Goal: Transaction & Acquisition: Book appointment/travel/reservation

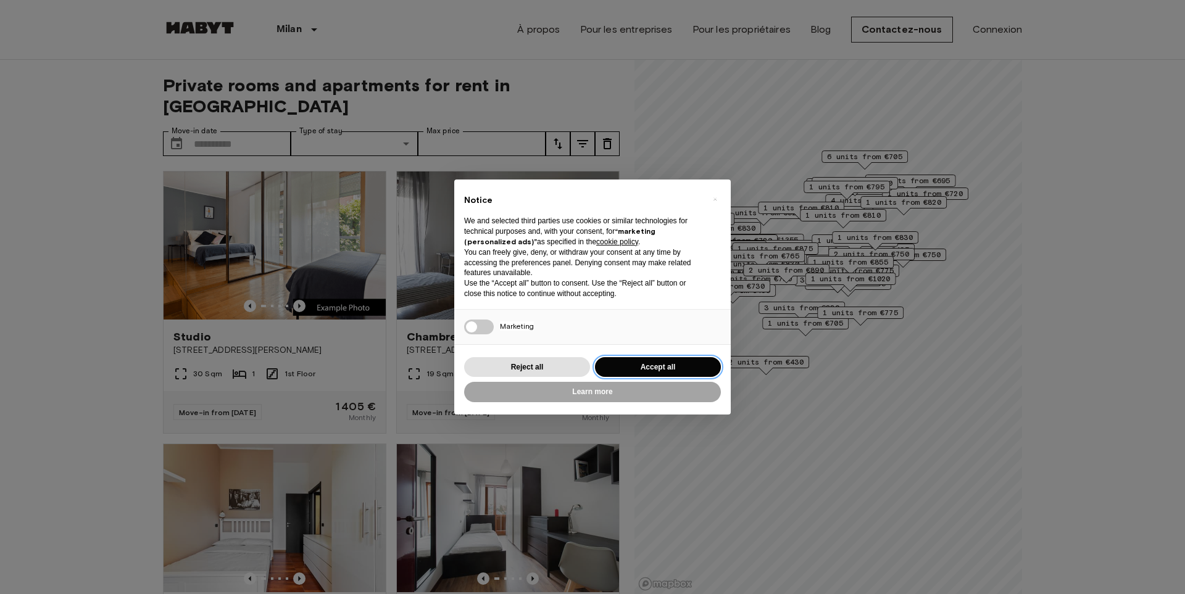
click at [652, 369] on button "Accept all" at bounding box center [658, 367] width 126 height 20
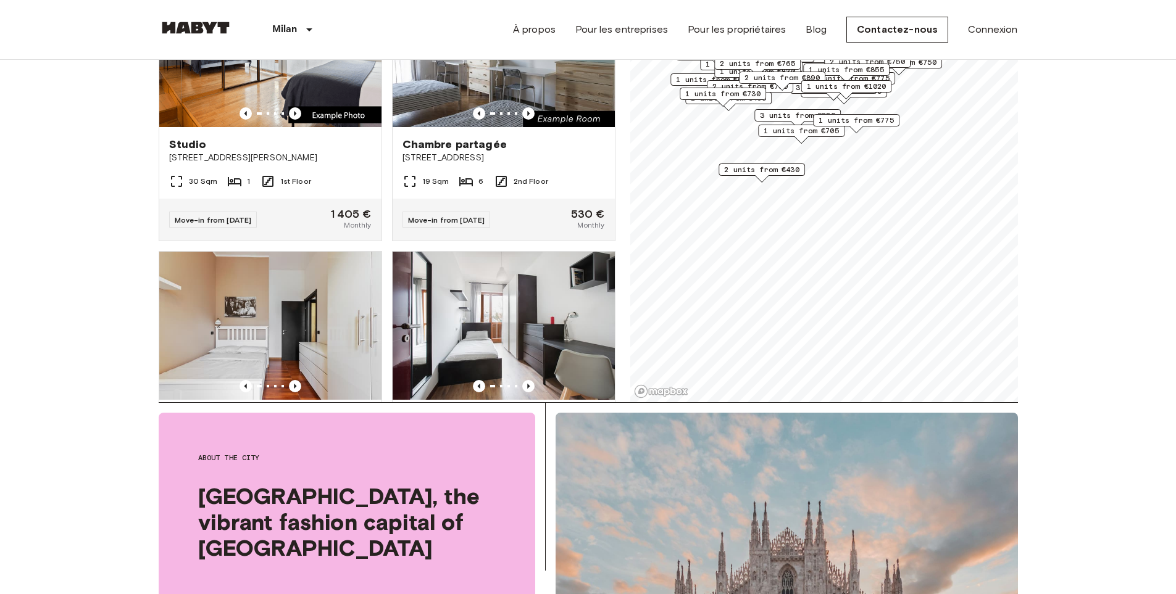
scroll to position [247, 0]
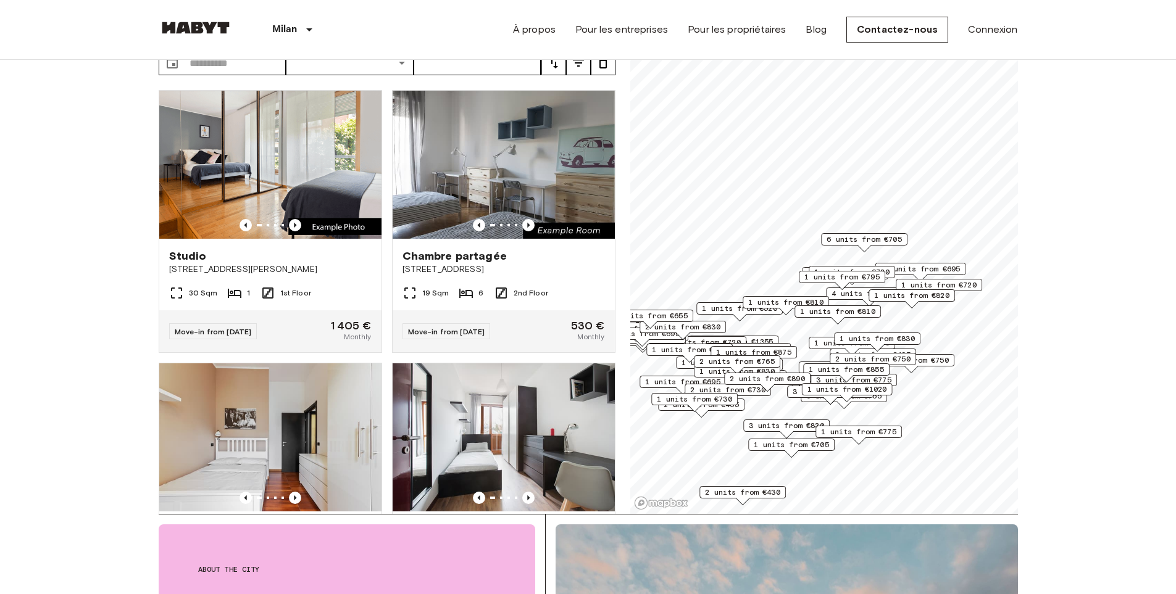
scroll to position [62, 0]
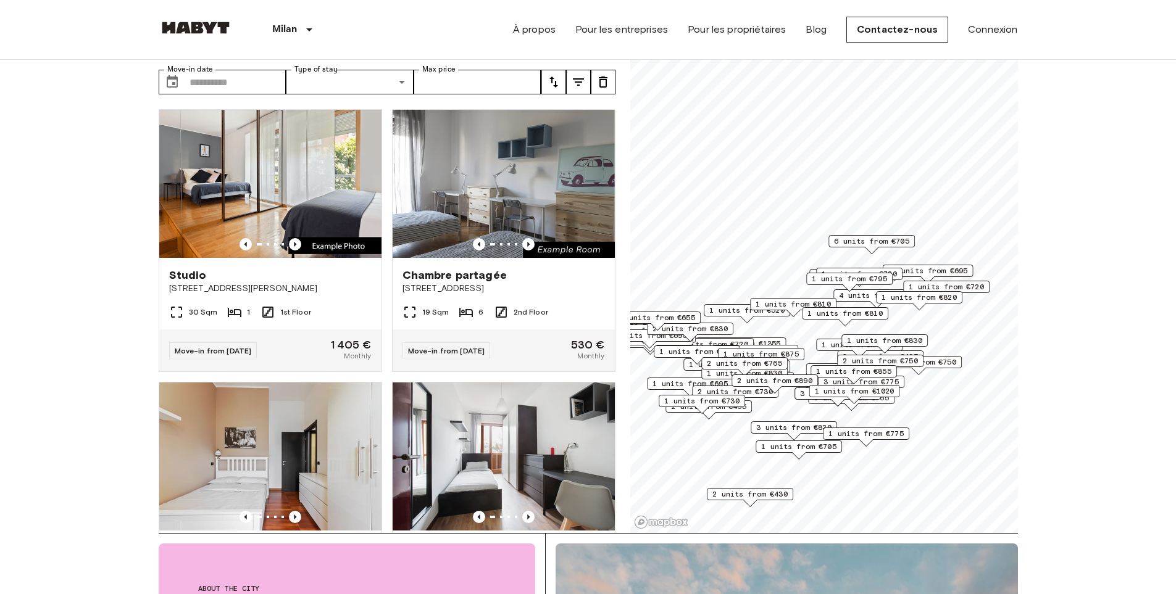
drag, startPoint x: 824, startPoint y: 373, endPoint x: 831, endPoint y: 356, distance: 18.8
click at [831, 356] on div "1 units from €785" at bounding box center [859, 348] width 86 height 19
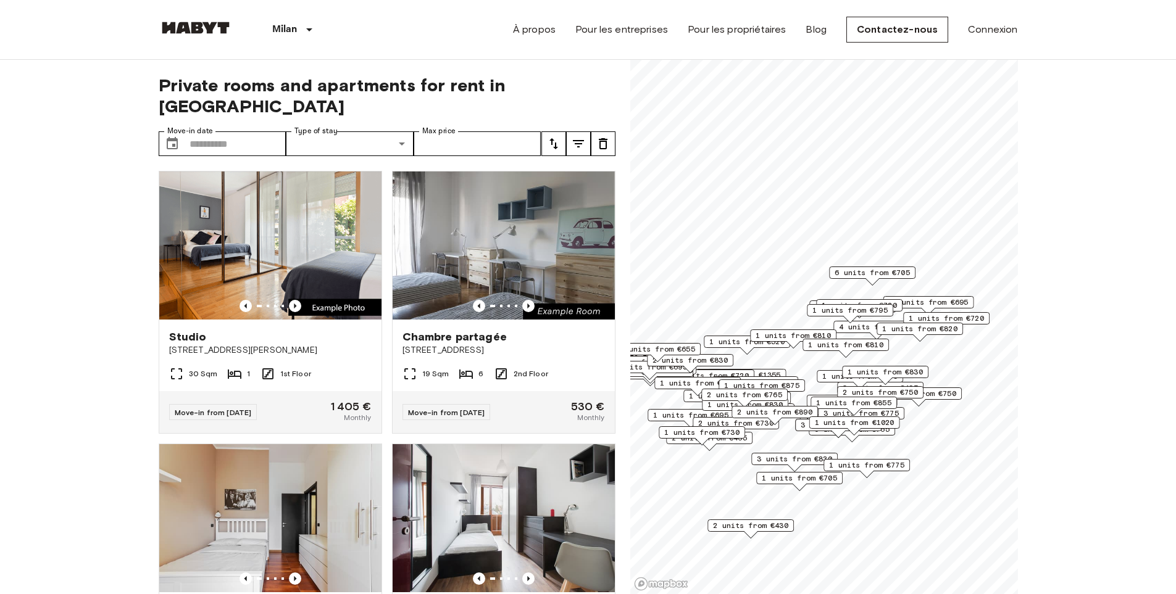
drag, startPoint x: 871, startPoint y: 385, endPoint x: 871, endPoint y: 355, distance: 30.2
click at [871, 355] on div "1 units from €810" at bounding box center [846, 348] width 86 height 19
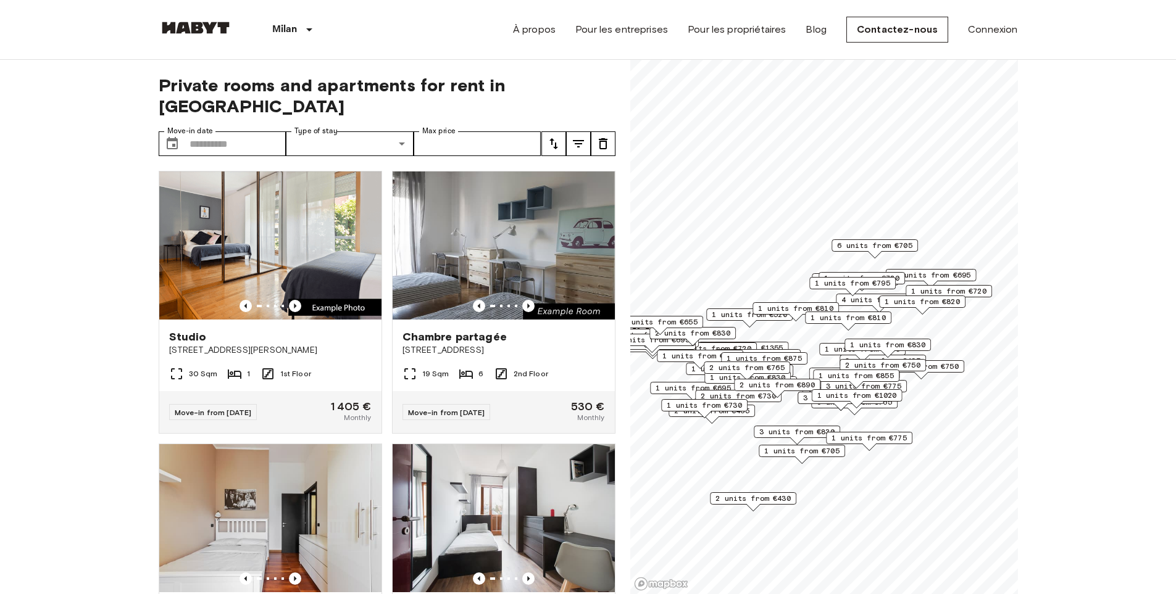
drag, startPoint x: 795, startPoint y: 423, endPoint x: 798, endPoint y: 398, distance: 26.0
click at [798, 398] on div "2 units from €890" at bounding box center [777, 388] width 86 height 19
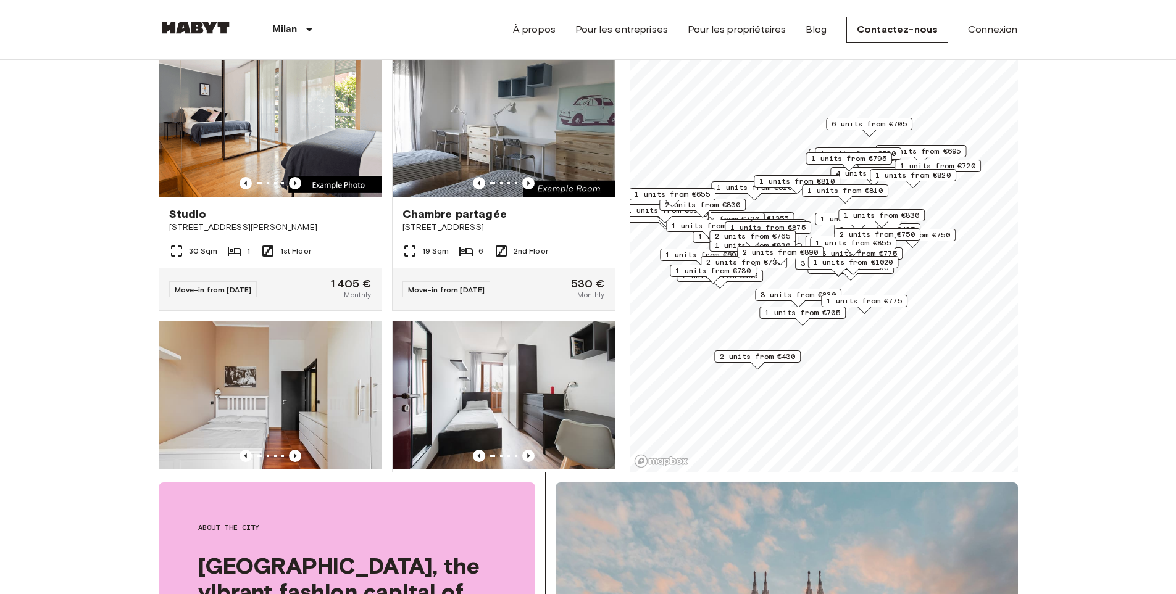
scroll to position [123, 0]
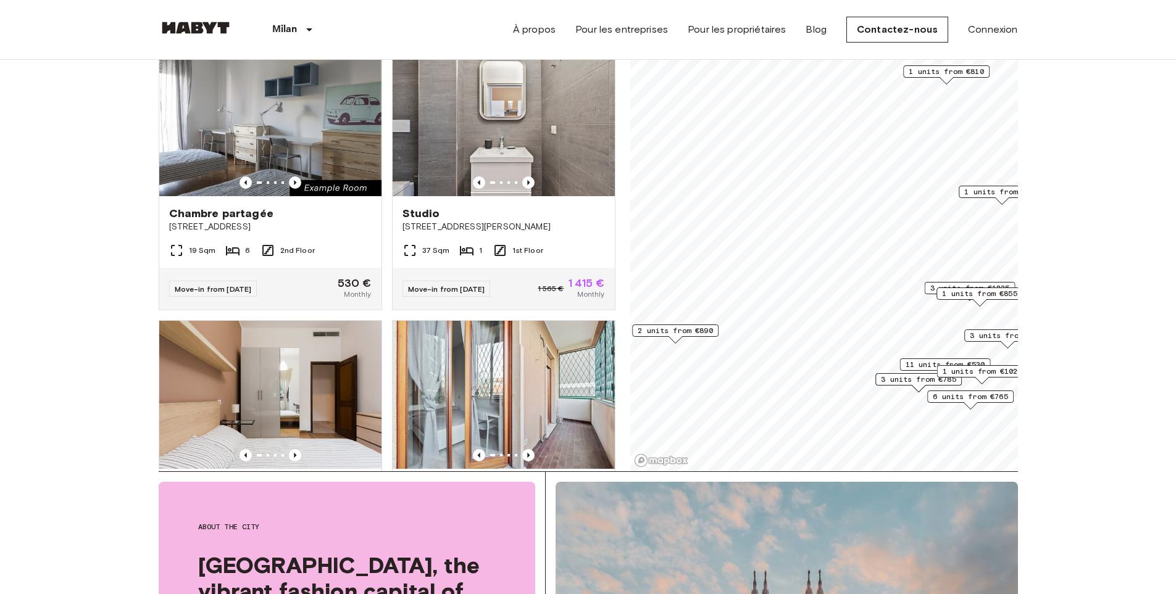
click at [682, 327] on span "2 units from €890" at bounding box center [675, 330] width 75 height 11
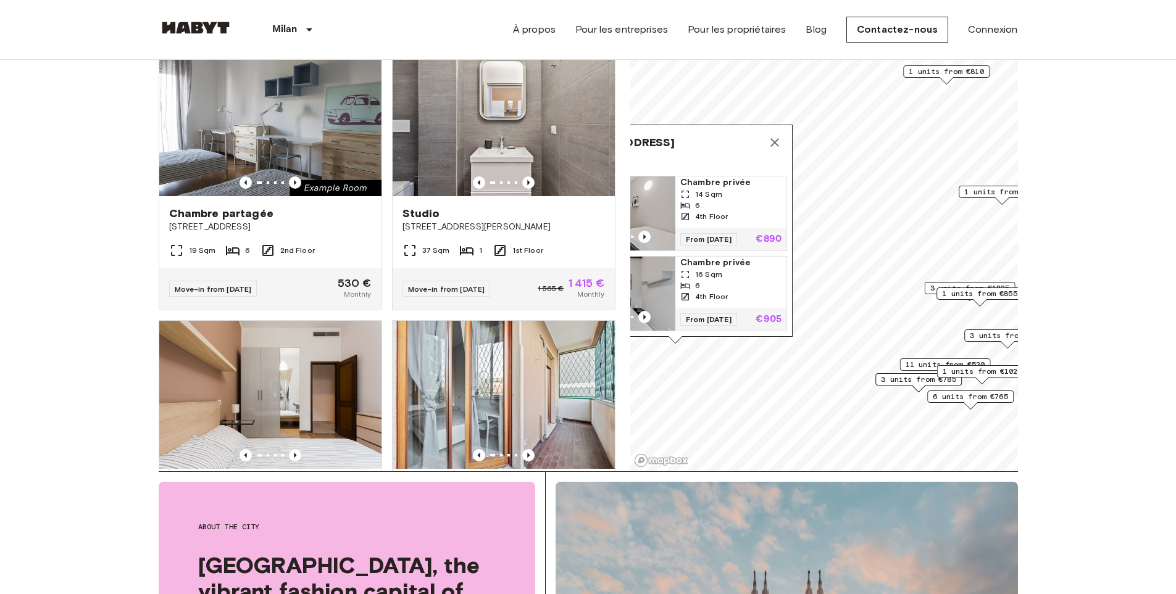
click at [661, 279] on img "Map marker" at bounding box center [619, 294] width 111 height 74
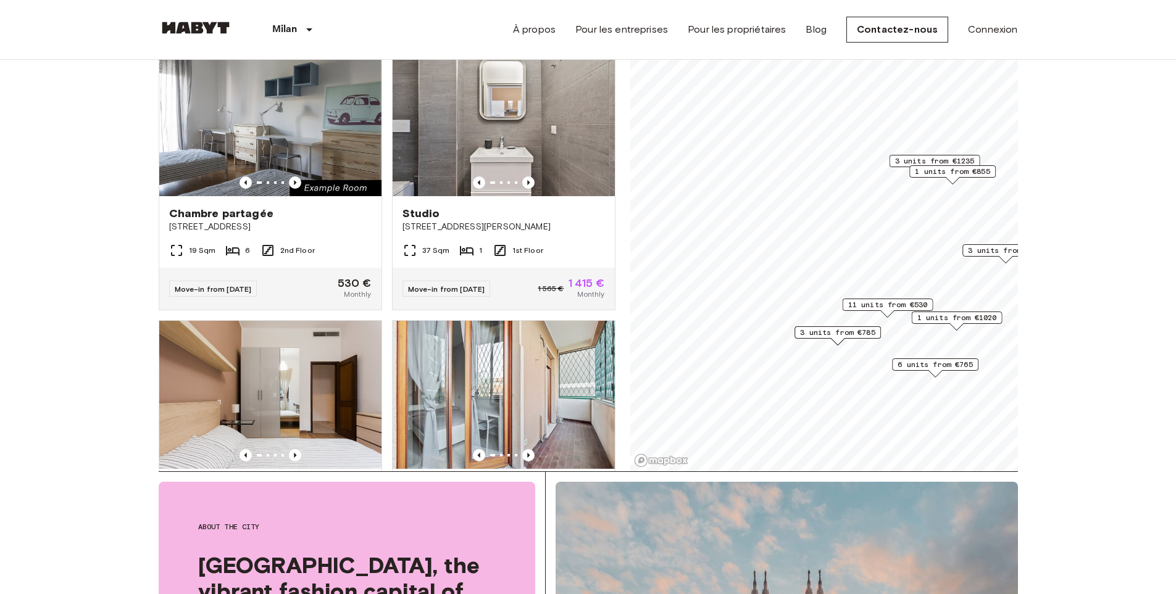
click at [943, 365] on span "6 units from €765" at bounding box center [935, 364] width 75 height 11
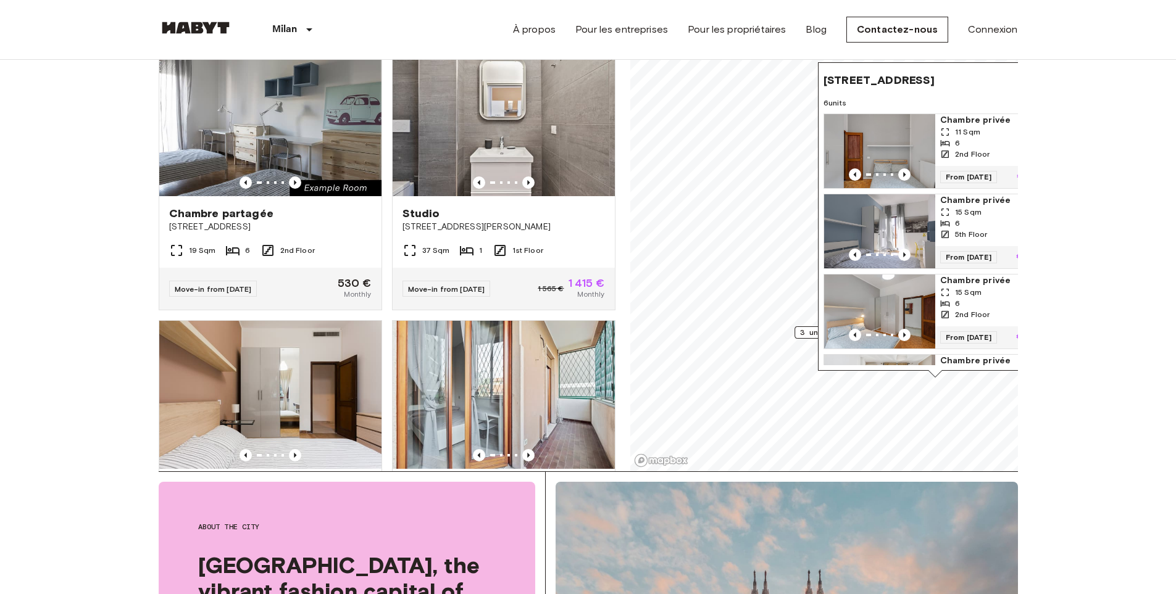
click at [930, 219] on img "Map marker" at bounding box center [879, 231] width 111 height 74
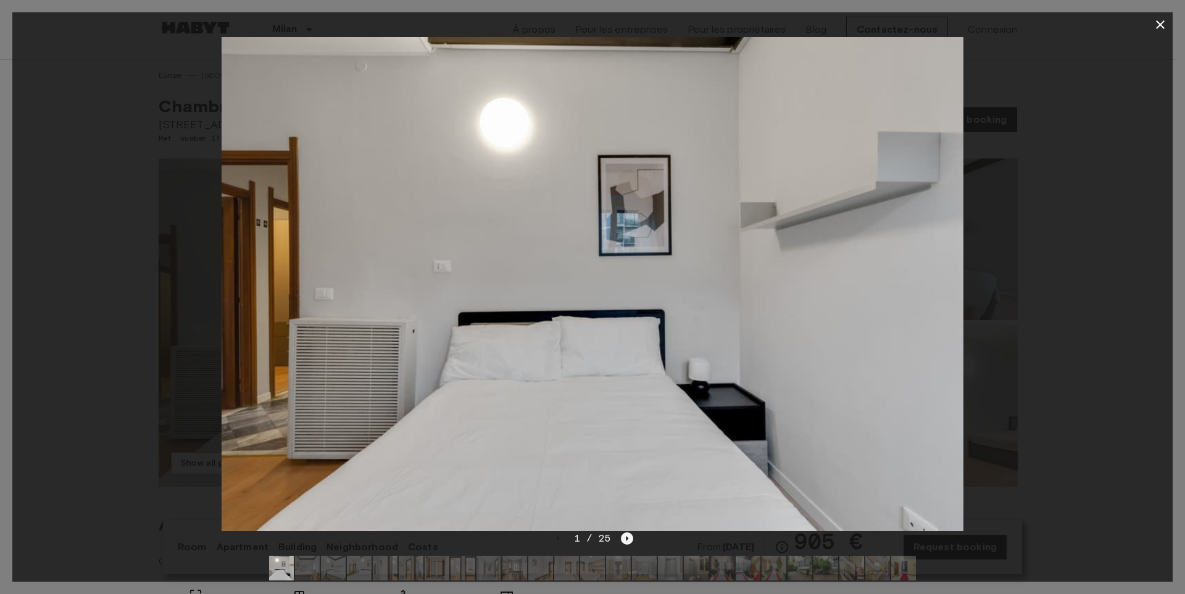
click at [624, 540] on icon "Next image" at bounding box center [627, 539] width 12 height 12
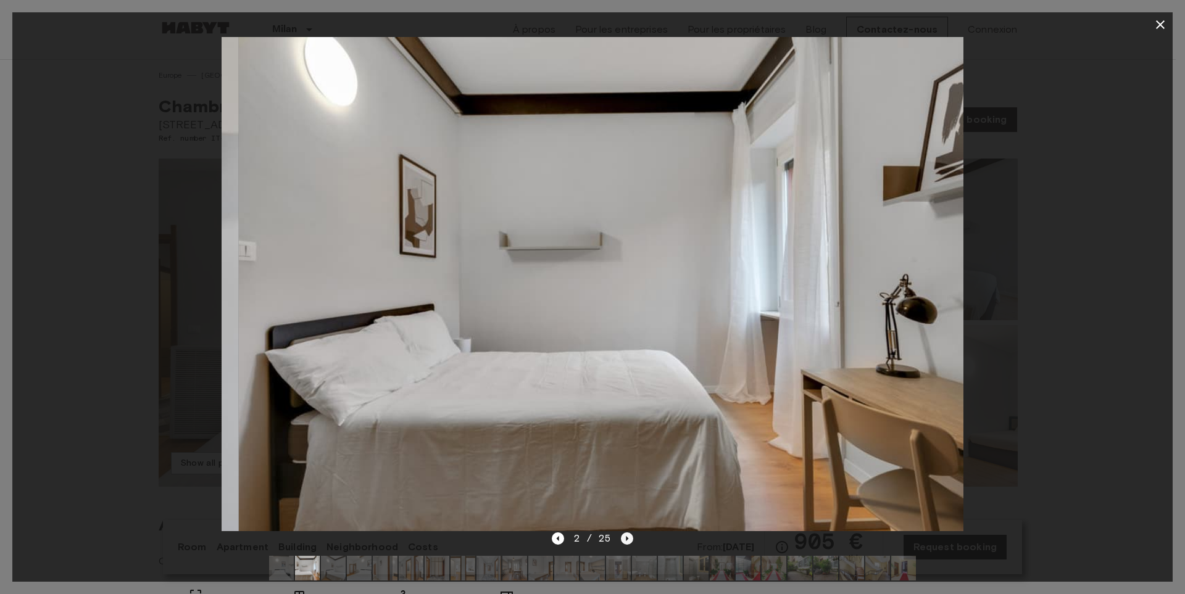
click at [624, 540] on icon "Next image" at bounding box center [627, 539] width 12 height 12
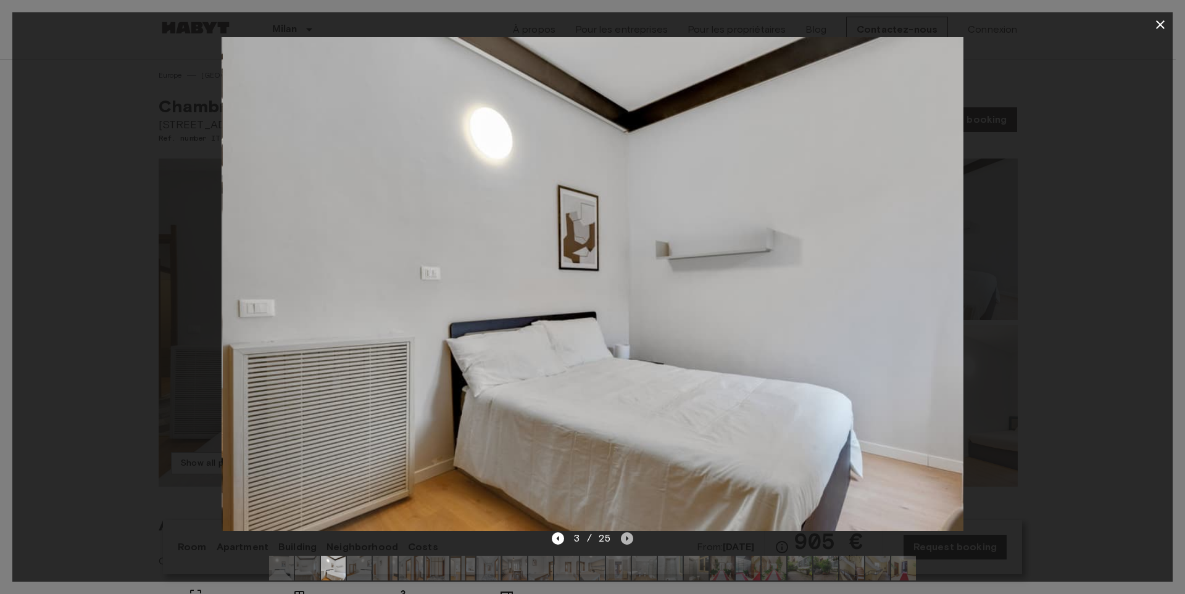
click at [624, 540] on icon "Next image" at bounding box center [627, 539] width 12 height 12
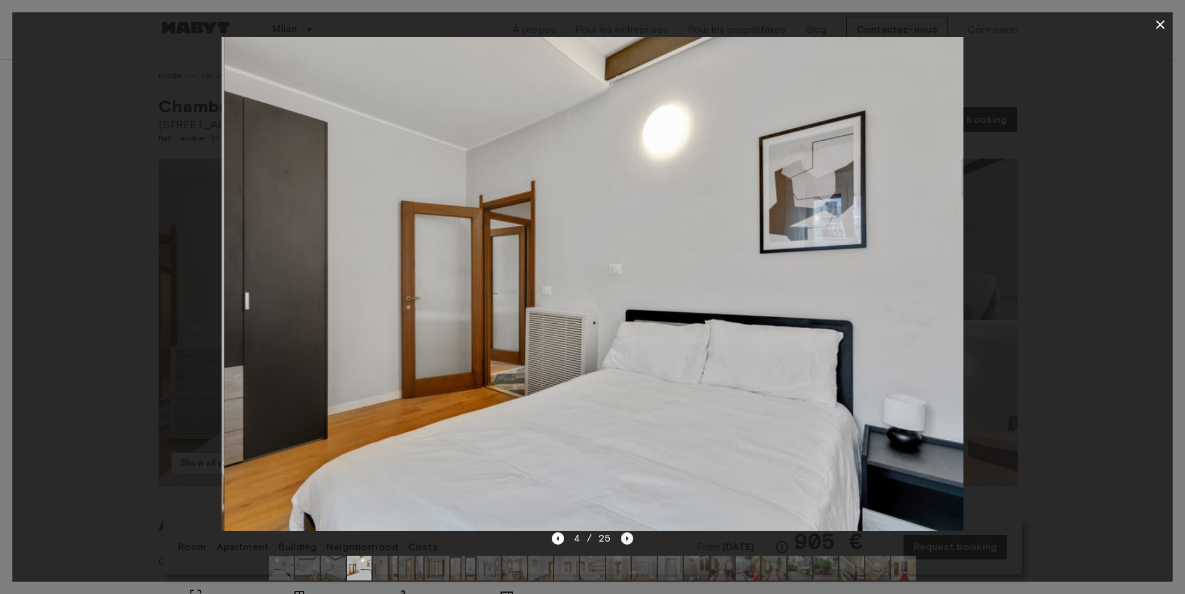
click at [624, 540] on icon "Next image" at bounding box center [627, 539] width 12 height 12
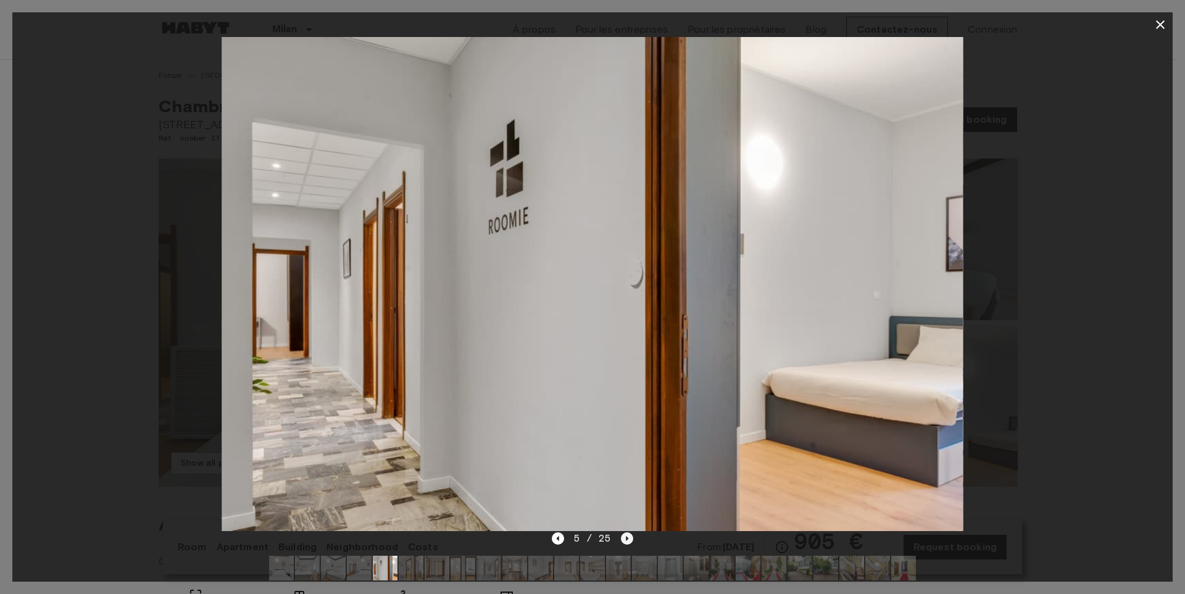
click at [624, 540] on icon "Next image" at bounding box center [627, 539] width 12 height 12
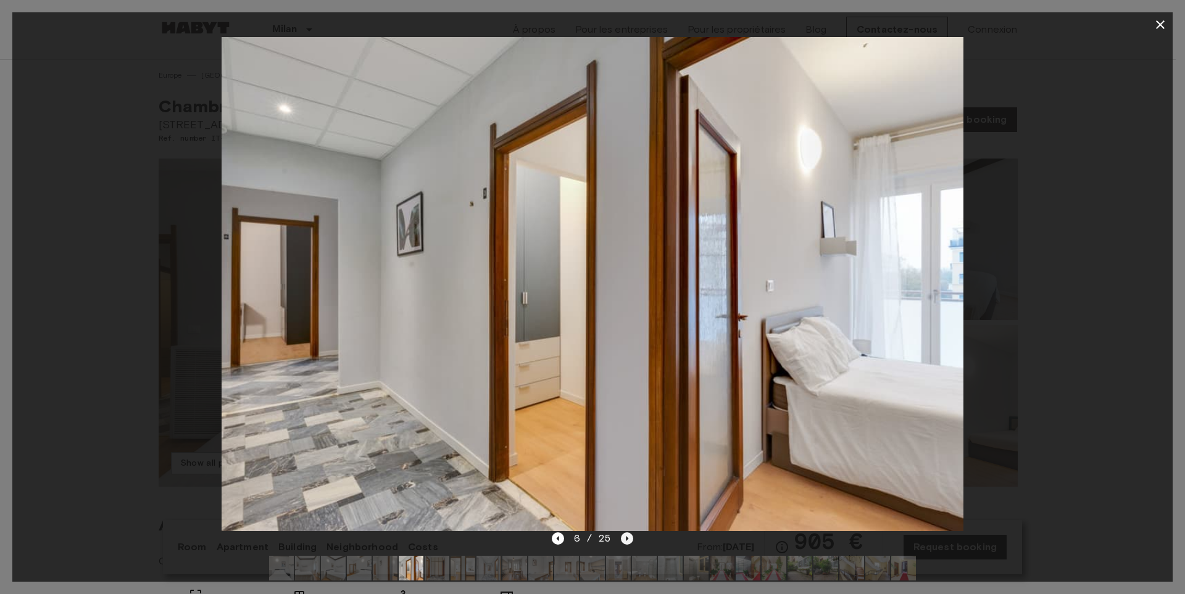
click at [624, 540] on icon "Next image" at bounding box center [627, 539] width 12 height 12
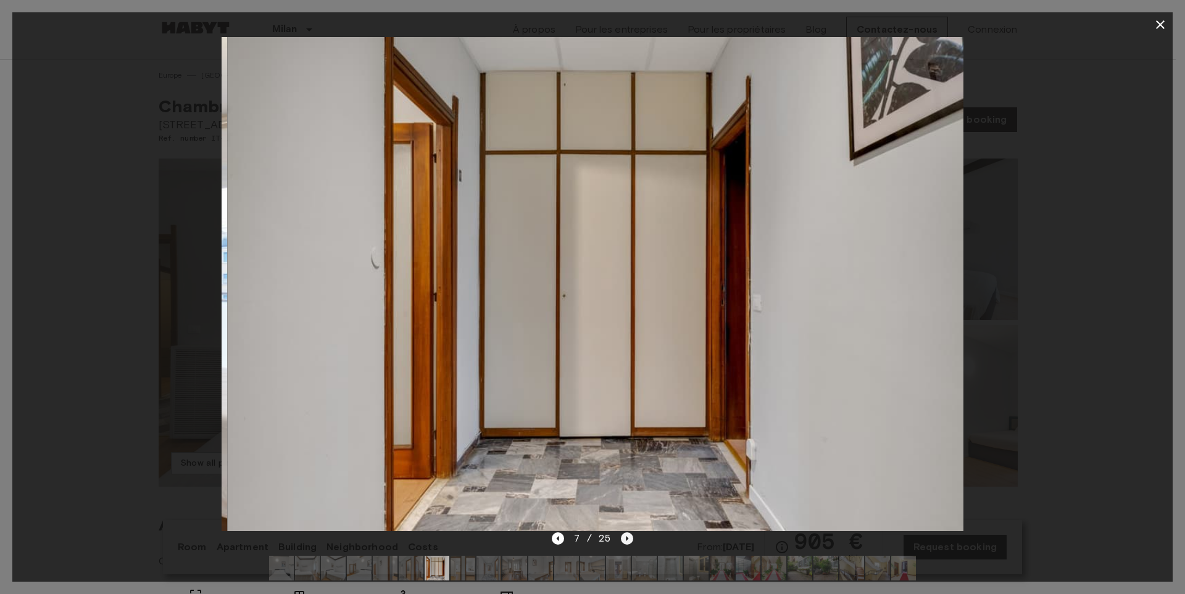
click at [624, 541] on icon "Next image" at bounding box center [627, 539] width 12 height 12
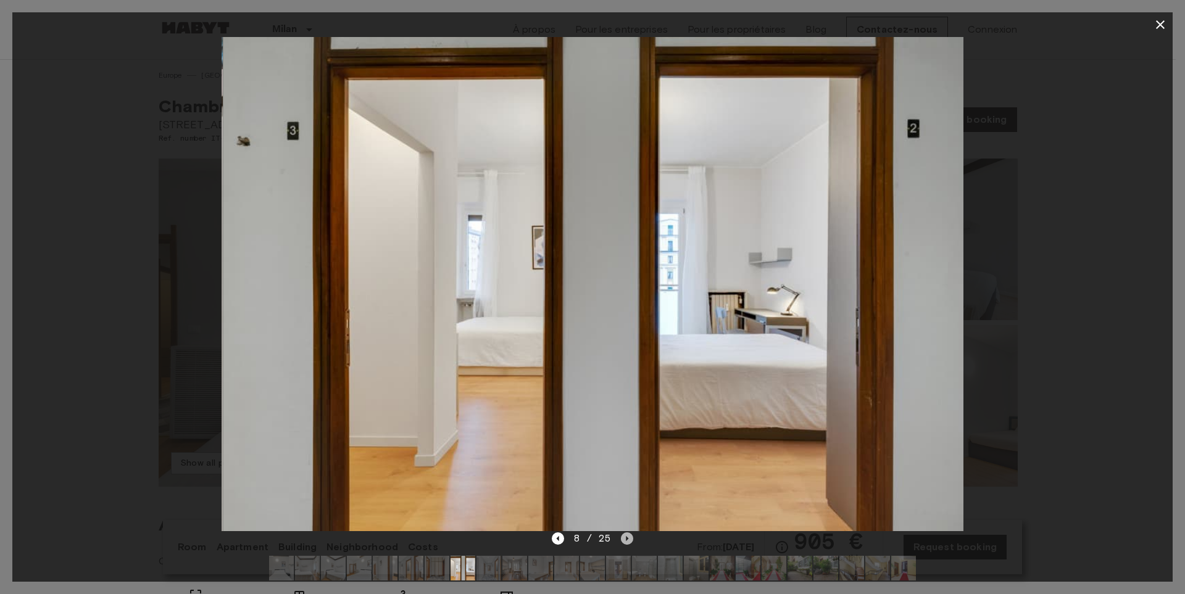
click at [624, 541] on icon "Next image" at bounding box center [627, 539] width 12 height 12
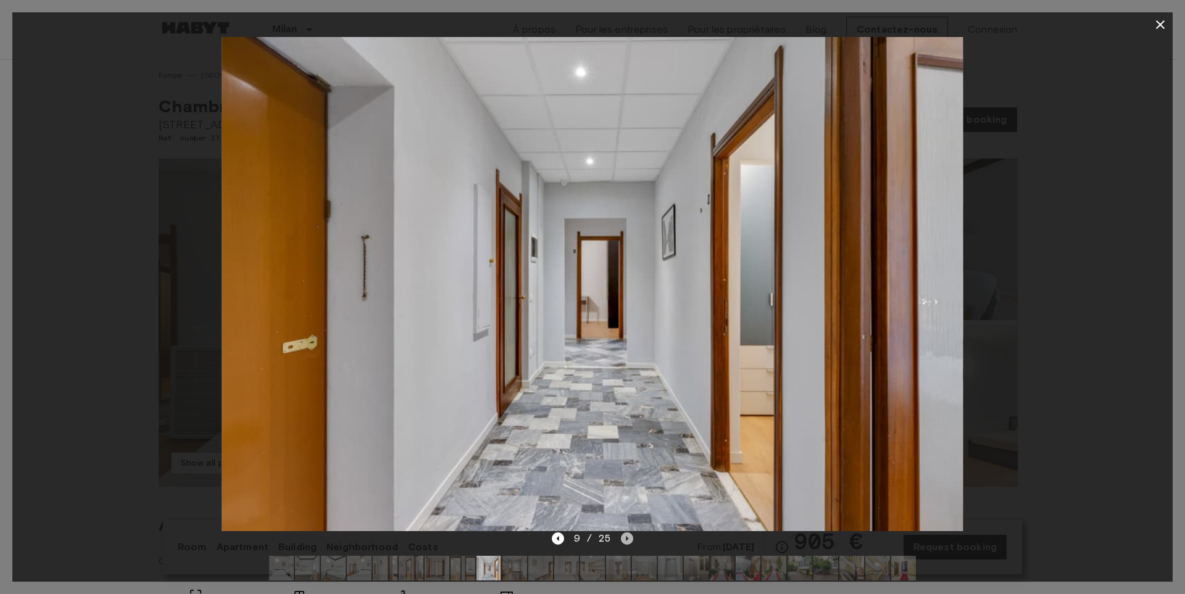
click at [624, 541] on icon "Next image" at bounding box center [627, 539] width 12 height 12
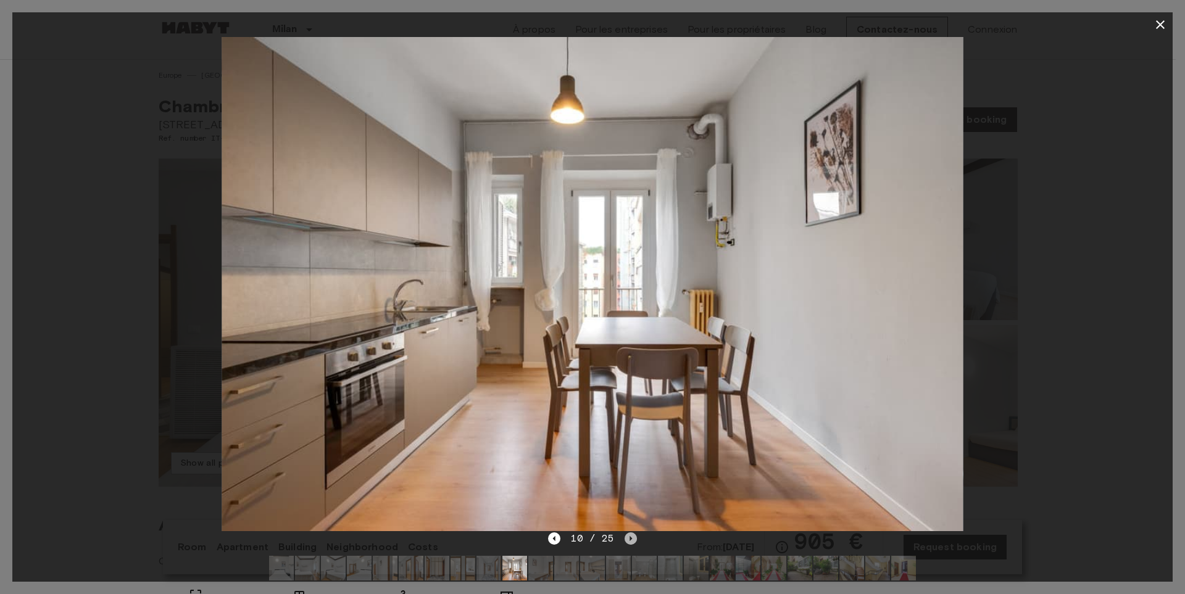
click at [625, 541] on icon "Next image" at bounding box center [631, 539] width 12 height 12
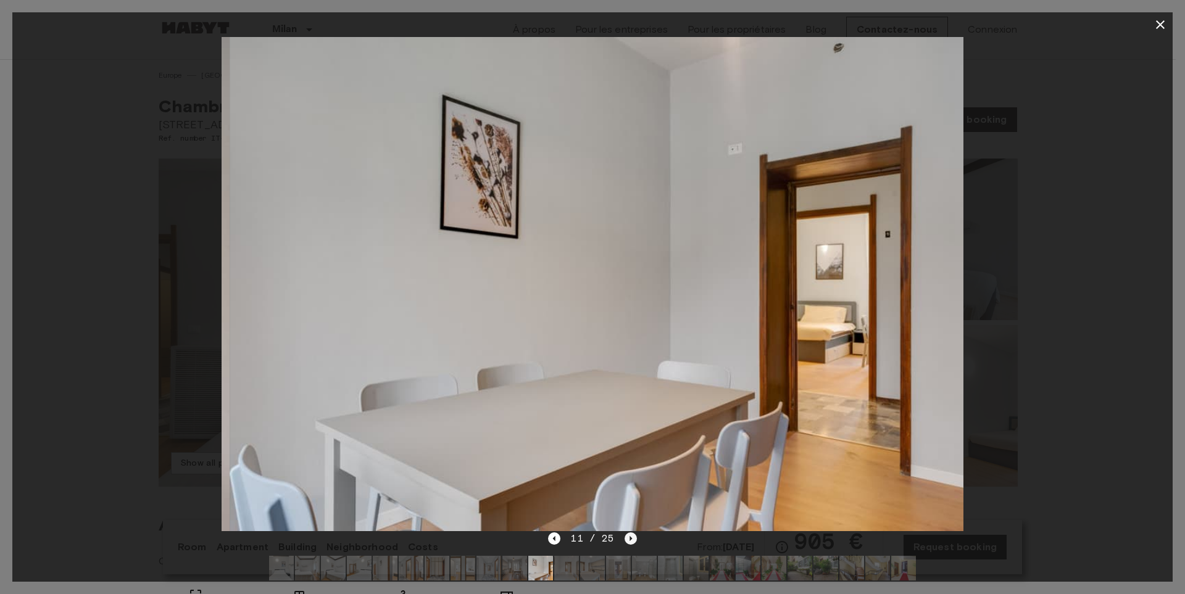
click at [625, 541] on icon "Next image" at bounding box center [631, 539] width 12 height 12
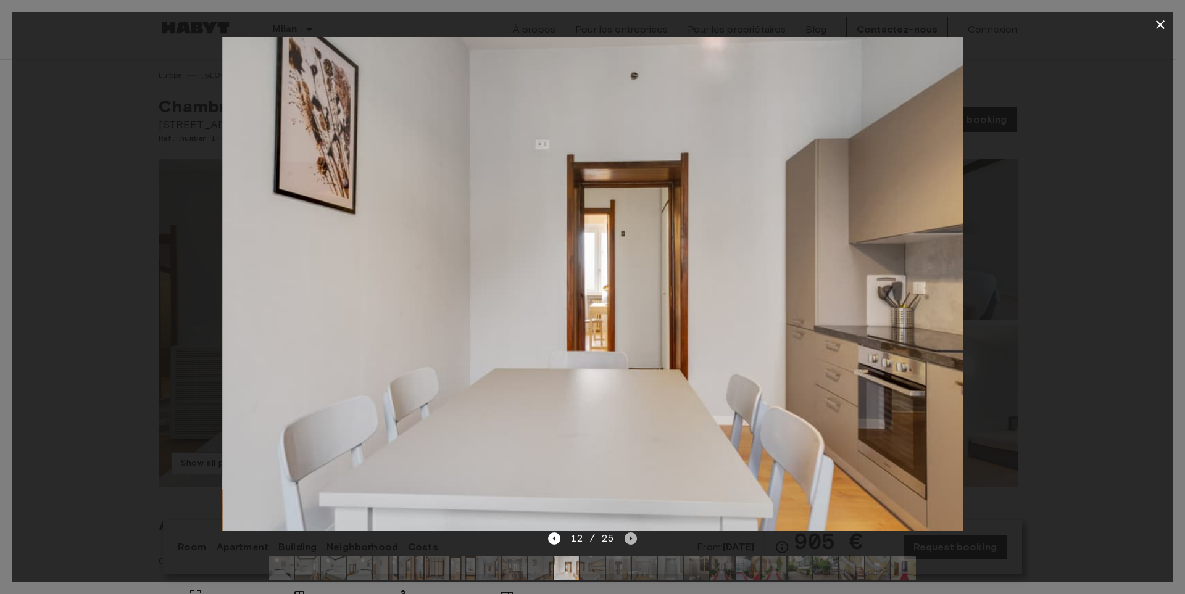
click at [625, 541] on icon "Next image" at bounding box center [631, 539] width 12 height 12
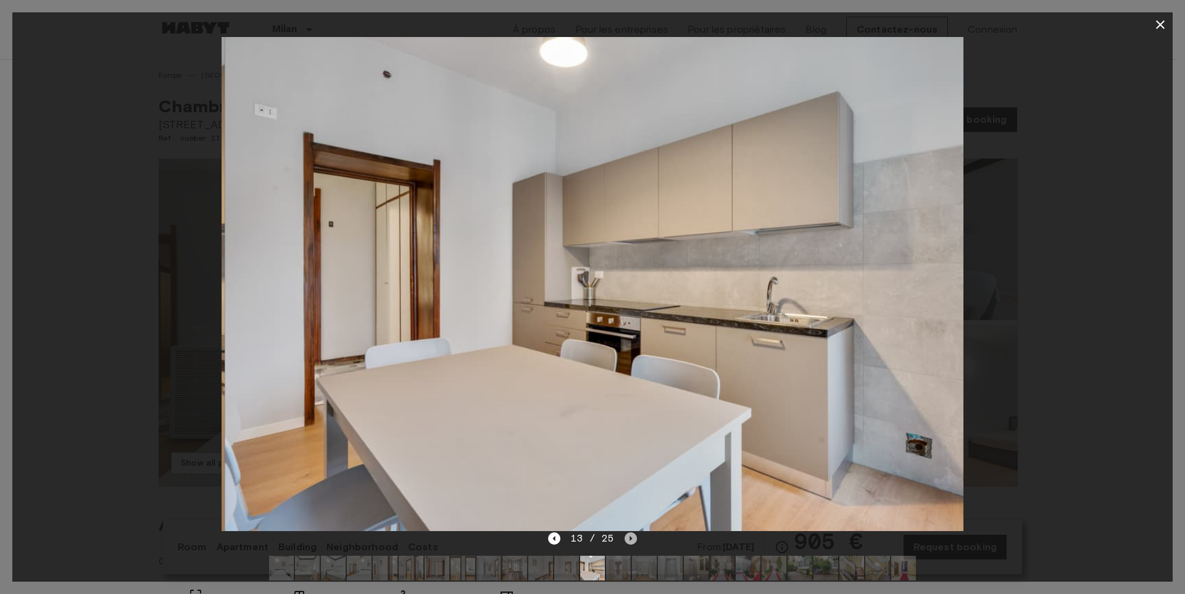
click at [625, 541] on icon "Next image" at bounding box center [631, 539] width 12 height 12
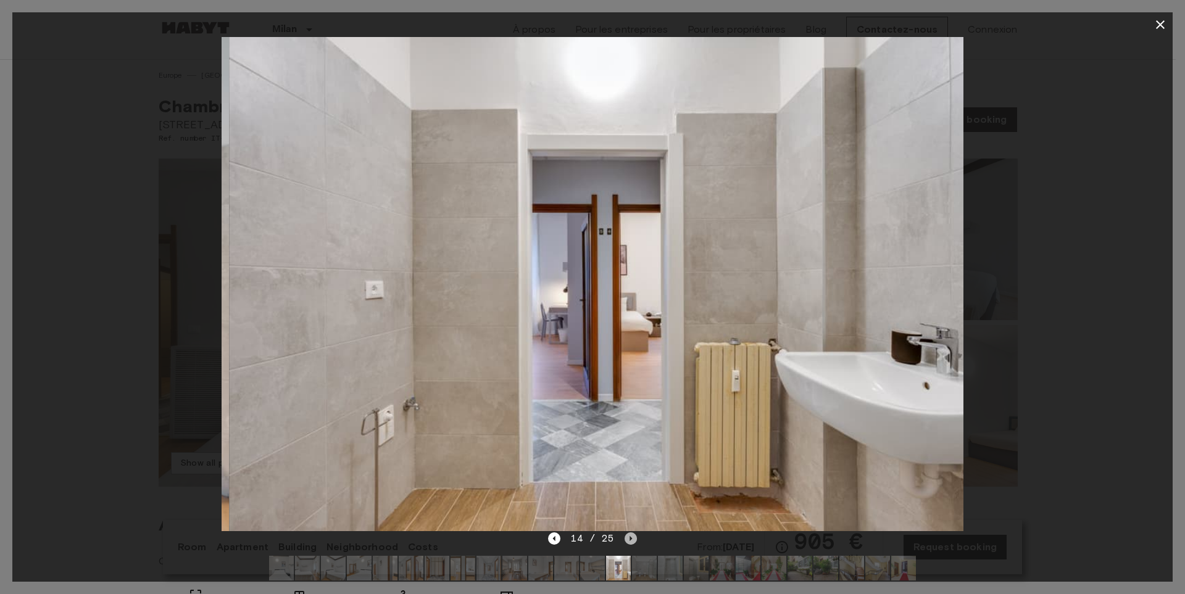
click at [625, 541] on icon "Next image" at bounding box center [631, 539] width 12 height 12
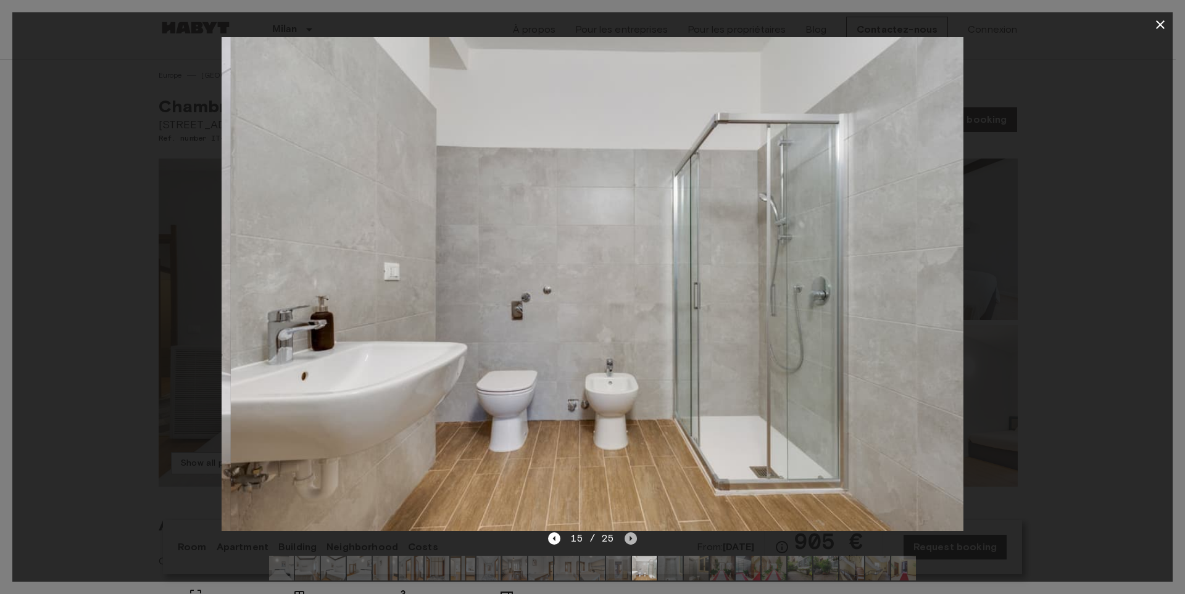
click at [625, 541] on icon "Next image" at bounding box center [631, 539] width 12 height 12
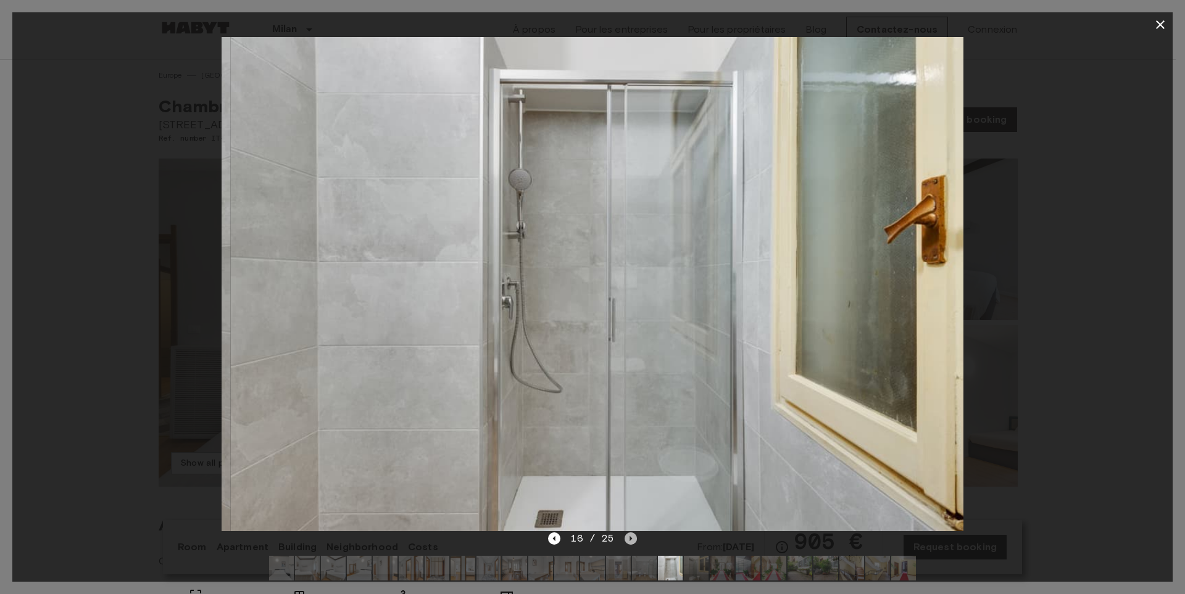
click at [625, 541] on icon "Next image" at bounding box center [631, 539] width 12 height 12
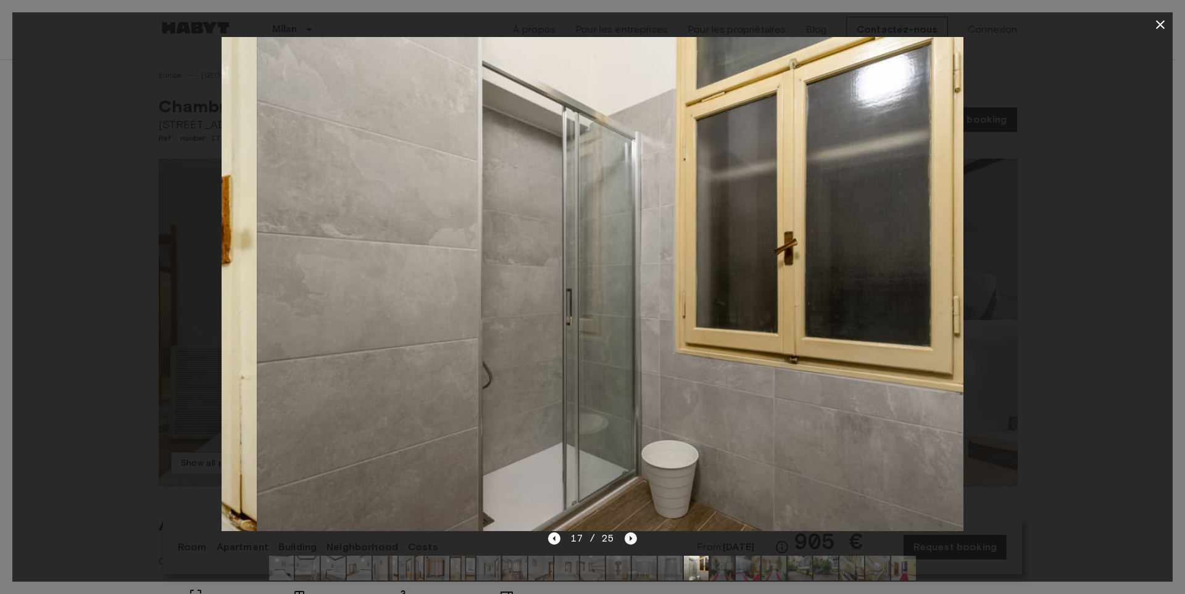
click at [625, 541] on icon "Next image" at bounding box center [631, 539] width 12 height 12
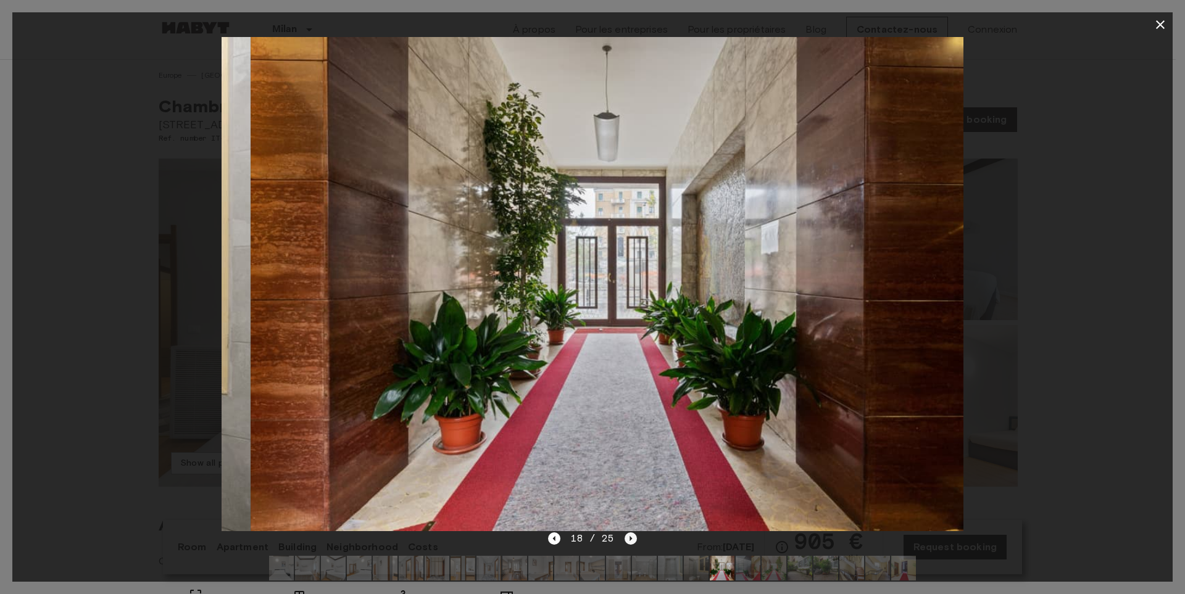
click at [625, 541] on icon "Next image" at bounding box center [631, 539] width 12 height 12
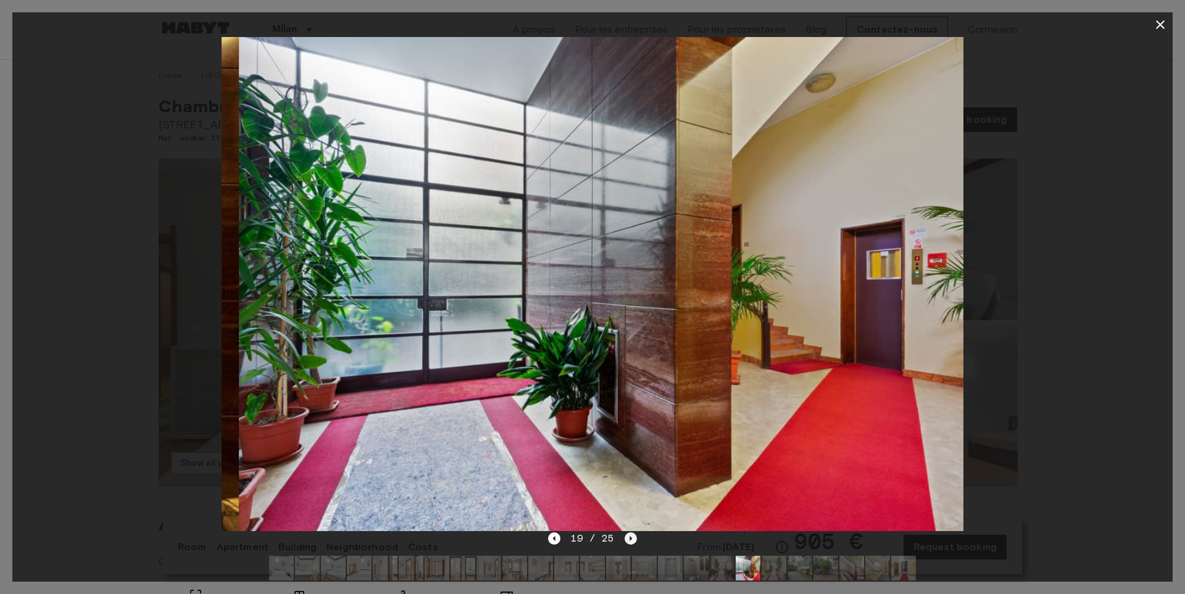
click at [625, 541] on icon "Next image" at bounding box center [631, 539] width 12 height 12
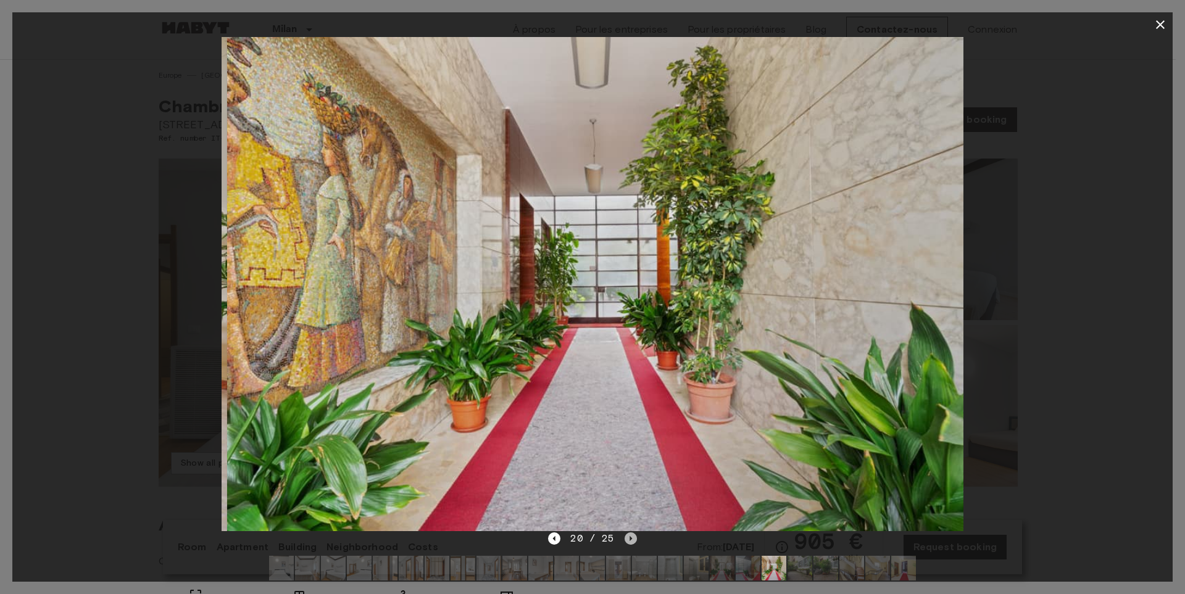
click at [625, 541] on icon "Next image" at bounding box center [631, 539] width 12 height 12
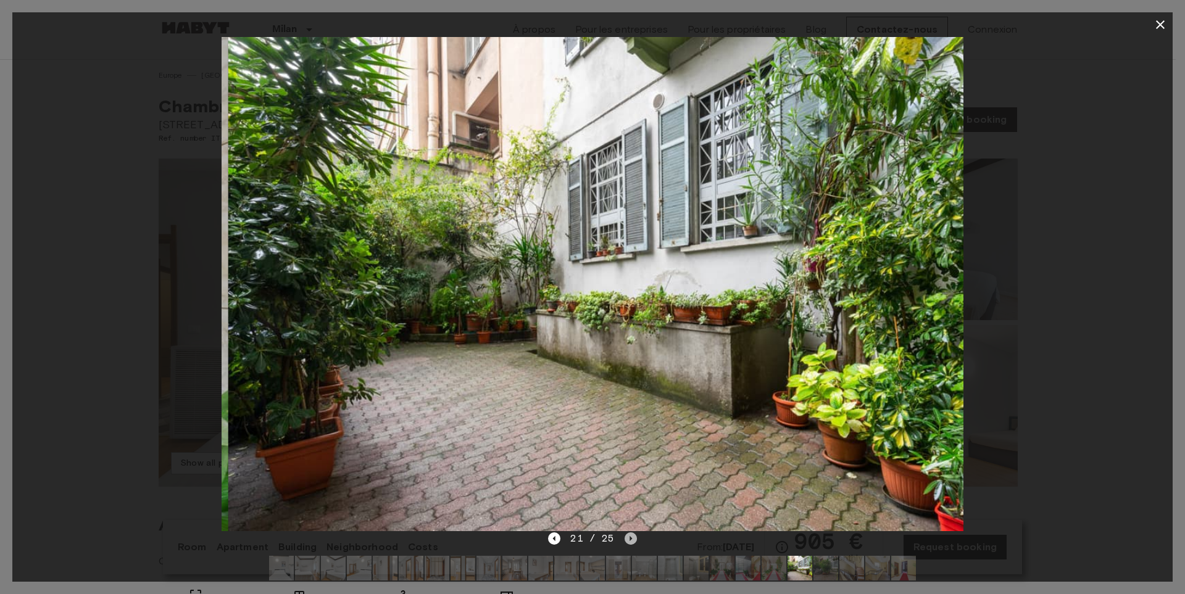
click at [625, 541] on icon "Next image" at bounding box center [631, 539] width 12 height 12
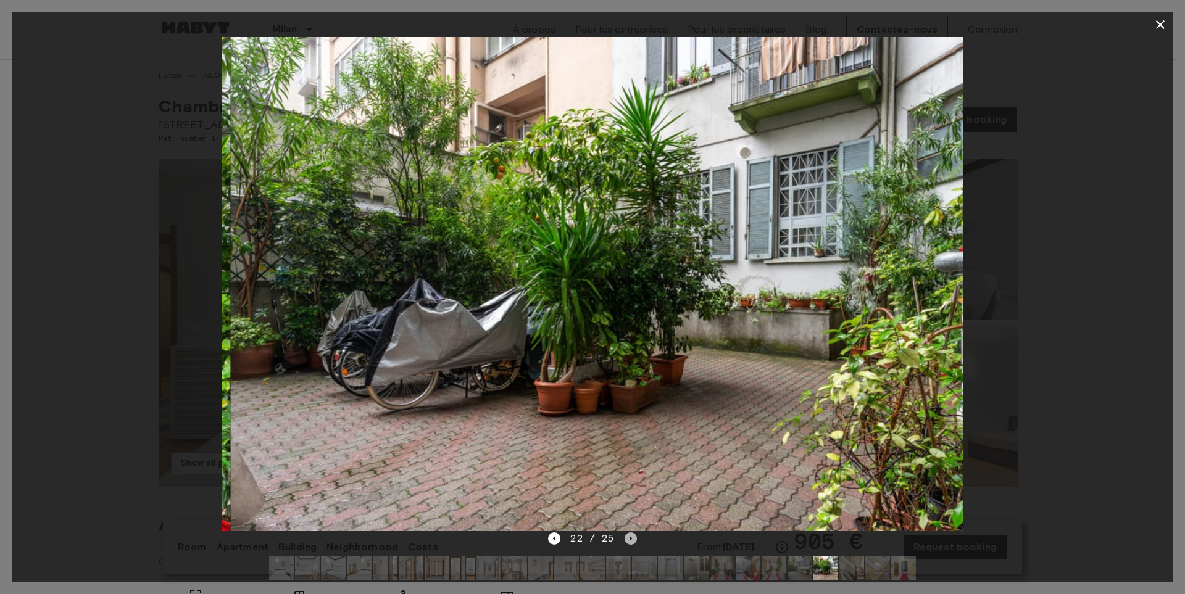
click at [625, 541] on icon "Next image" at bounding box center [631, 539] width 12 height 12
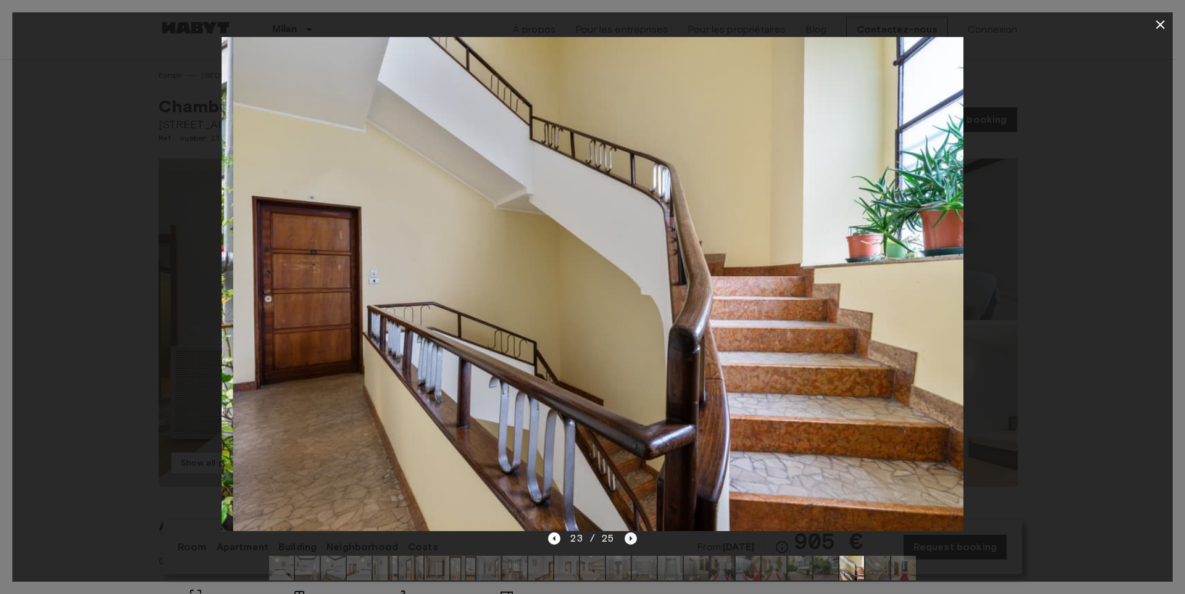
click at [625, 541] on icon "Next image" at bounding box center [631, 539] width 12 height 12
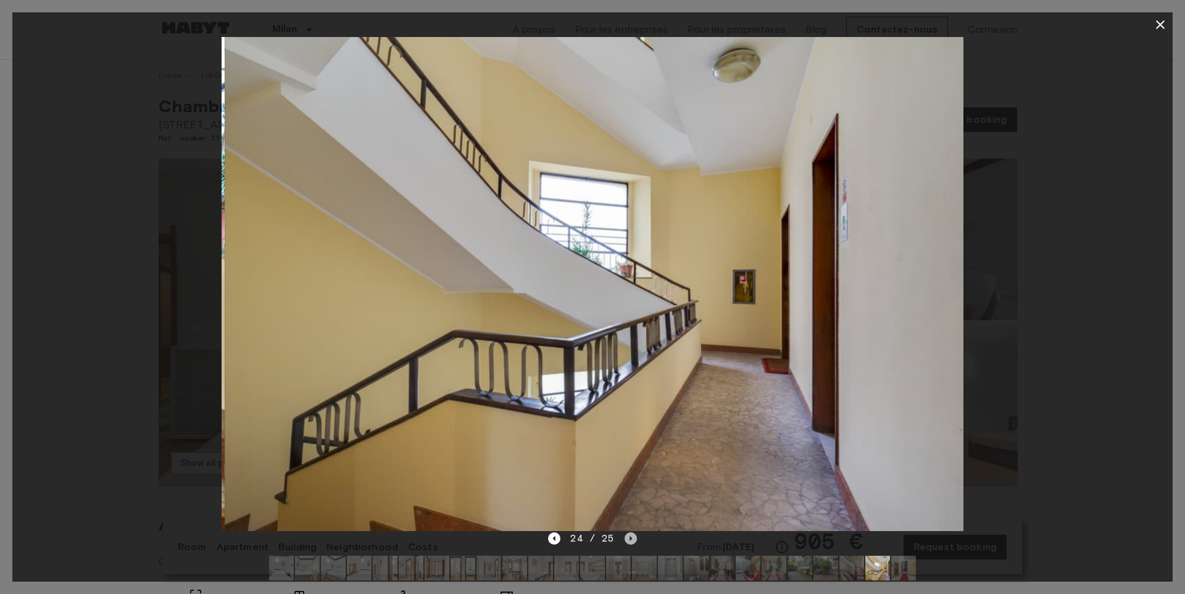
click at [625, 541] on icon "Next image" at bounding box center [631, 539] width 12 height 12
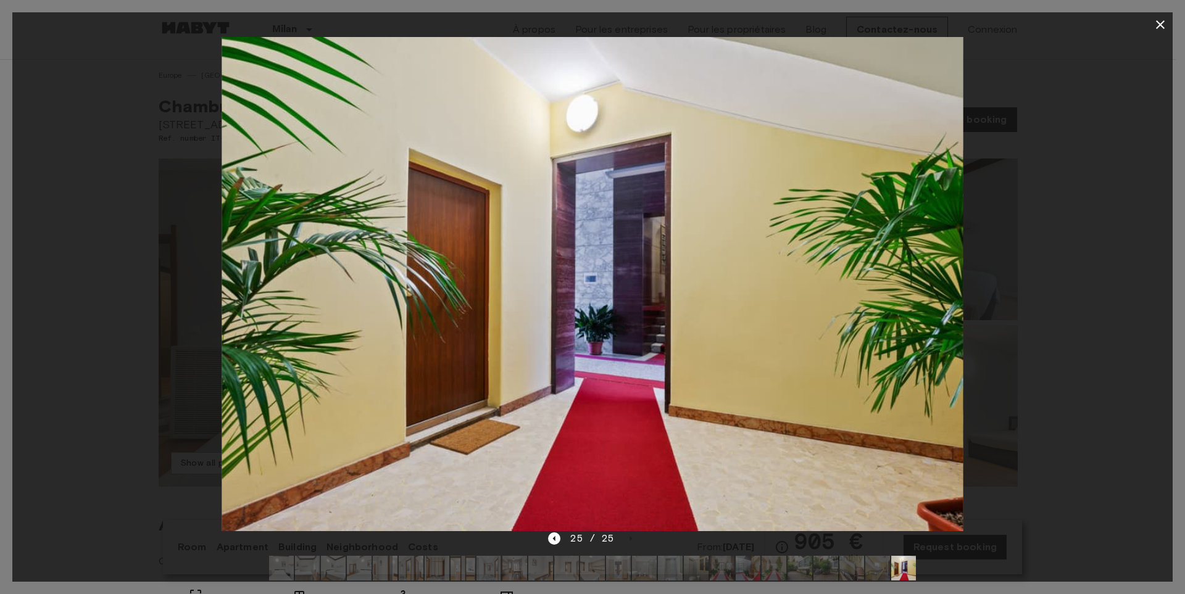
click at [1164, 21] on icon "button" at bounding box center [1160, 24] width 9 height 9
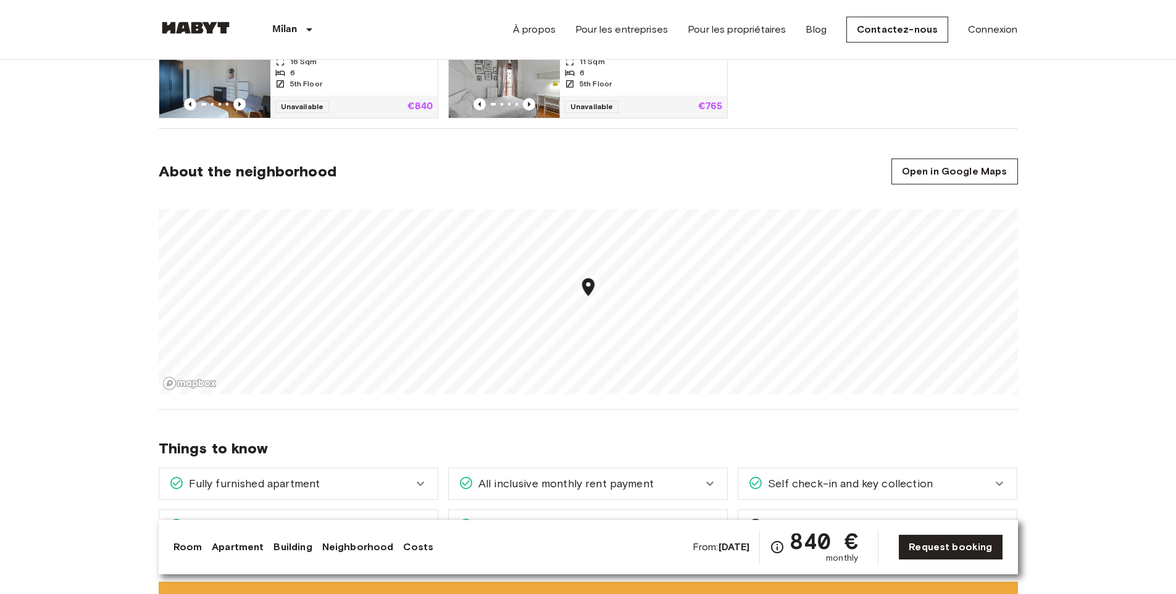
scroll to position [988, 0]
